Goal: Task Accomplishment & Management: Use online tool/utility

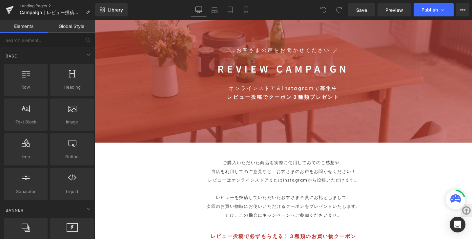
scroll to position [206, 0]
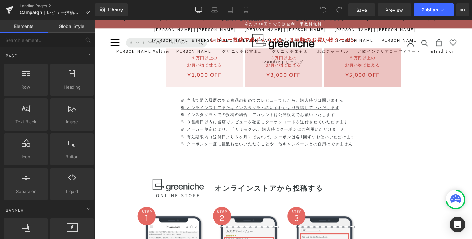
click at [229, 130] on p "※ ３営業日以内に当店でレビューを確認しクーポンコードを送付させていただきます" at bounding box center [293, 128] width 216 height 8
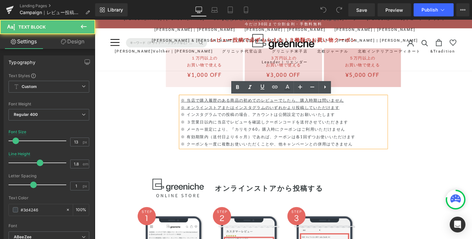
click at [217, 133] on p "※ メーカー規定により、『カリモク60』購入時にクーポンはご利用いただけません" at bounding box center [293, 135] width 216 height 8
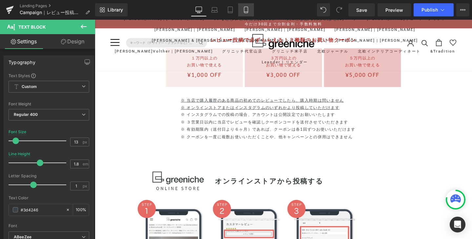
click at [249, 12] on link "Mobile" at bounding box center [246, 9] width 16 height 13
type input "12"
type input "1.7"
type input "100"
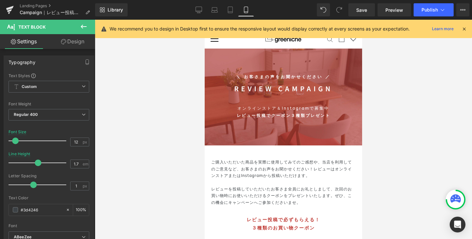
scroll to position [180, 0]
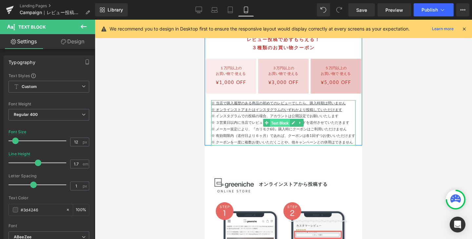
click at [275, 124] on span "Text Block" at bounding box center [280, 123] width 20 height 8
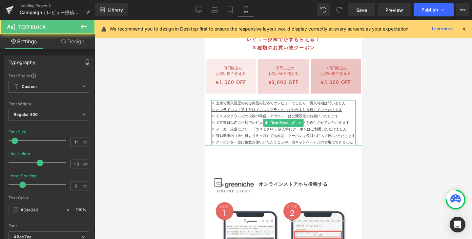
click at [258, 129] on p "※ ３営業日以内に当店でレビューを確認しクーポンコードを送付させていただきます ※ メーカー規定により、『カリモク60』購入時にクーポンはご利用いただけません…" at bounding box center [283, 128] width 144 height 19
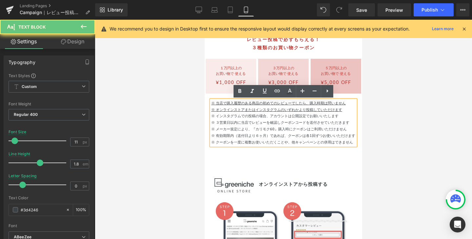
click at [247, 130] on p "※ ３営業日以内に当店でレビューを確認しクーポンコードを送付させていただきます ※ メーカー規定により、『カリモク60』購入時にクーポンはご利用いただけません…" at bounding box center [283, 128] width 144 height 19
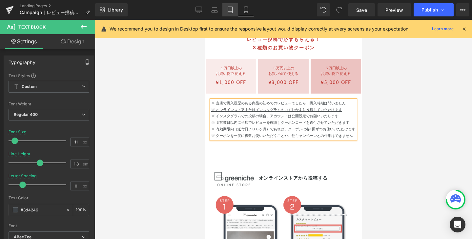
click at [232, 11] on icon at bounding box center [230, 10] width 5 height 6
type input "13"
type input "2"
type input "1"
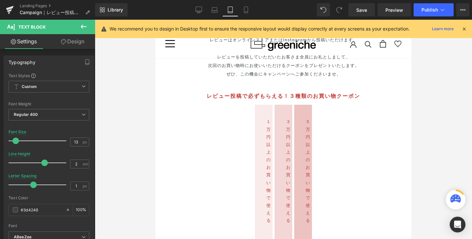
scroll to position [0, 0]
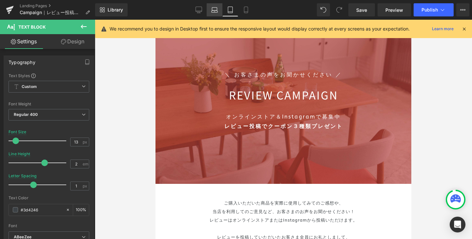
click at [216, 6] on link "Laptop" at bounding box center [214, 9] width 16 height 13
type input "100"
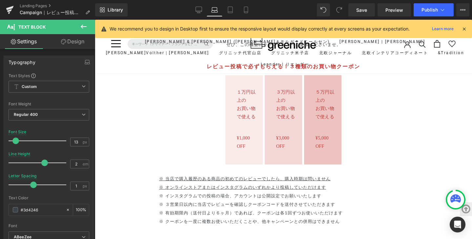
scroll to position [202, 0]
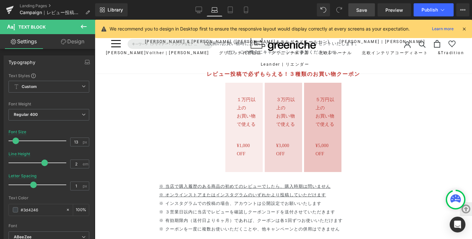
click at [367, 15] on link "Save" at bounding box center [361, 9] width 27 height 13
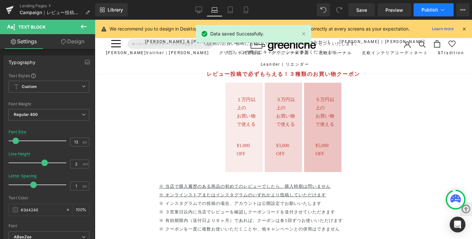
click at [429, 10] on span "Publish" at bounding box center [429, 9] width 16 height 5
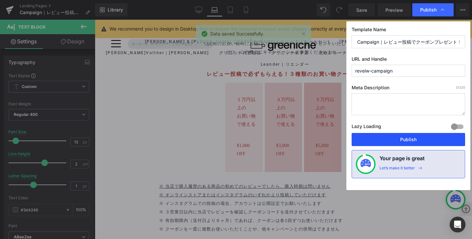
click at [392, 136] on button "Publish" at bounding box center [407, 139] width 113 height 13
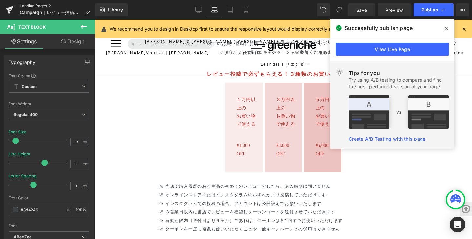
click at [25, 5] on link "Landing Pages" at bounding box center [57, 5] width 75 height 5
